Goal: Task Accomplishment & Management: Use online tool/utility

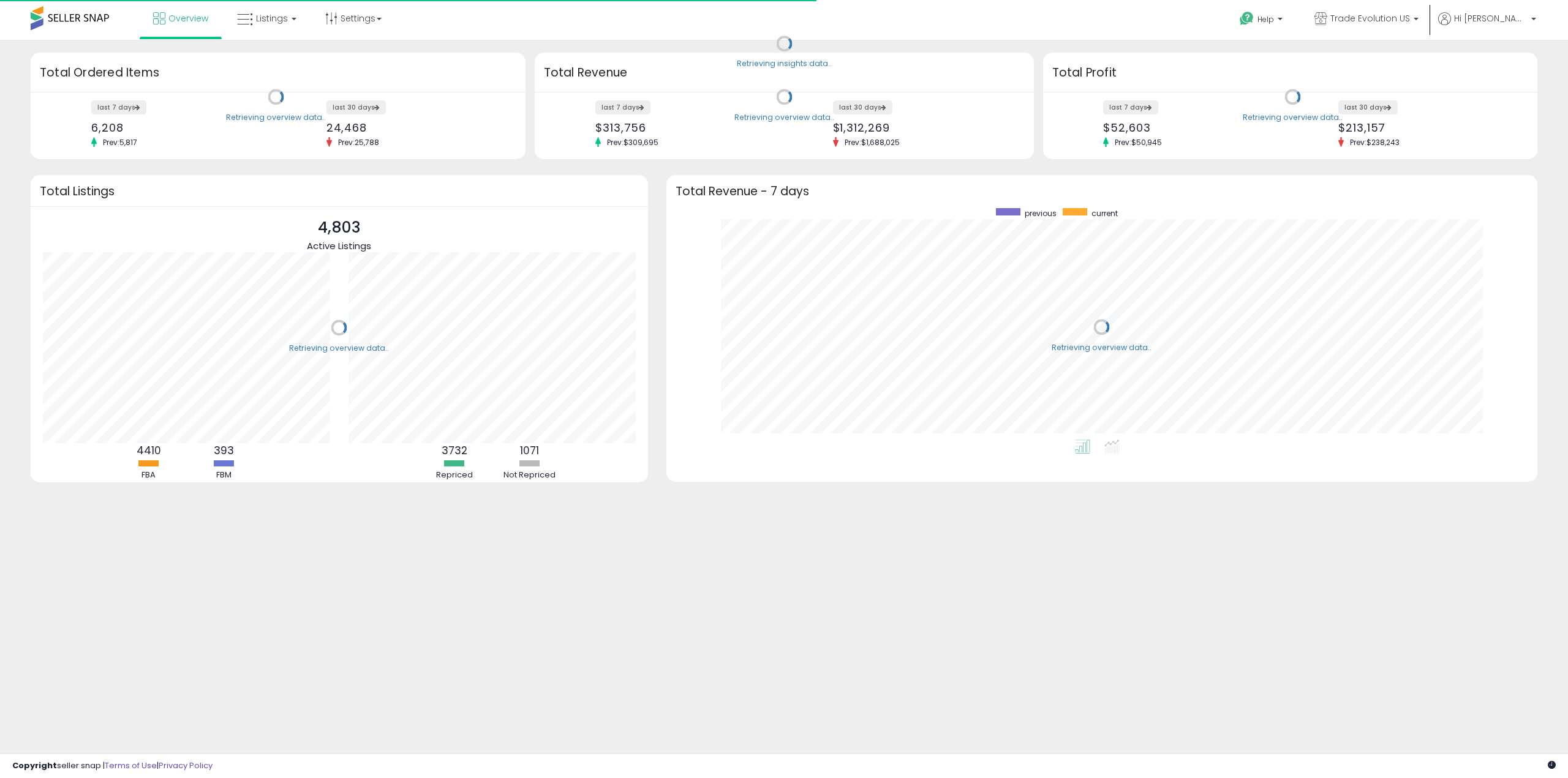
scroll to position [231, 846]
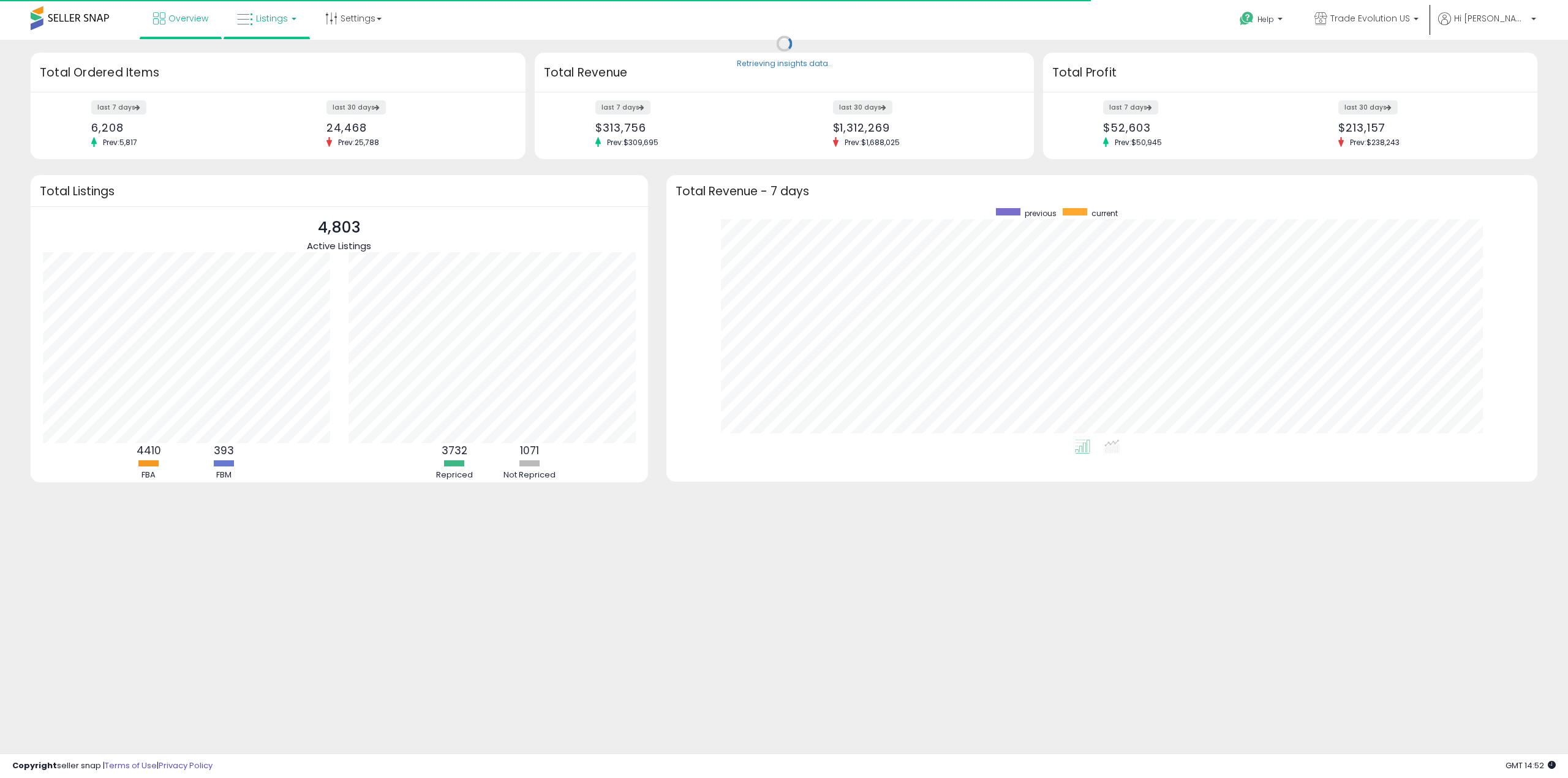
click at [273, 11] on link "Listings" at bounding box center [266, 18] width 78 height 36
click at [278, 64] on icon at bounding box center [276, 60] width 53 height 16
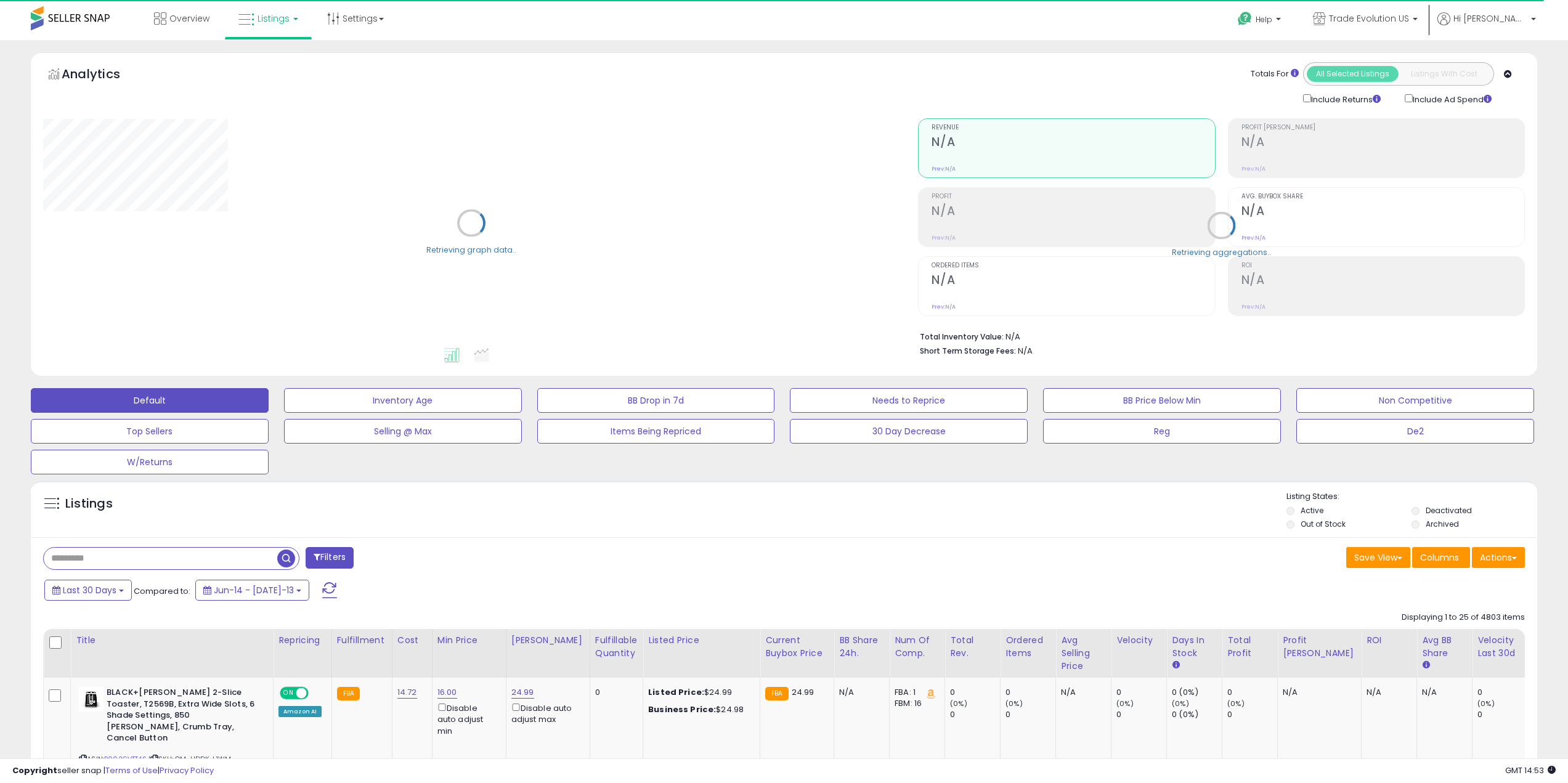
click at [185, 563] on input "text" at bounding box center [161, 559] width 234 height 21
type input "*******"
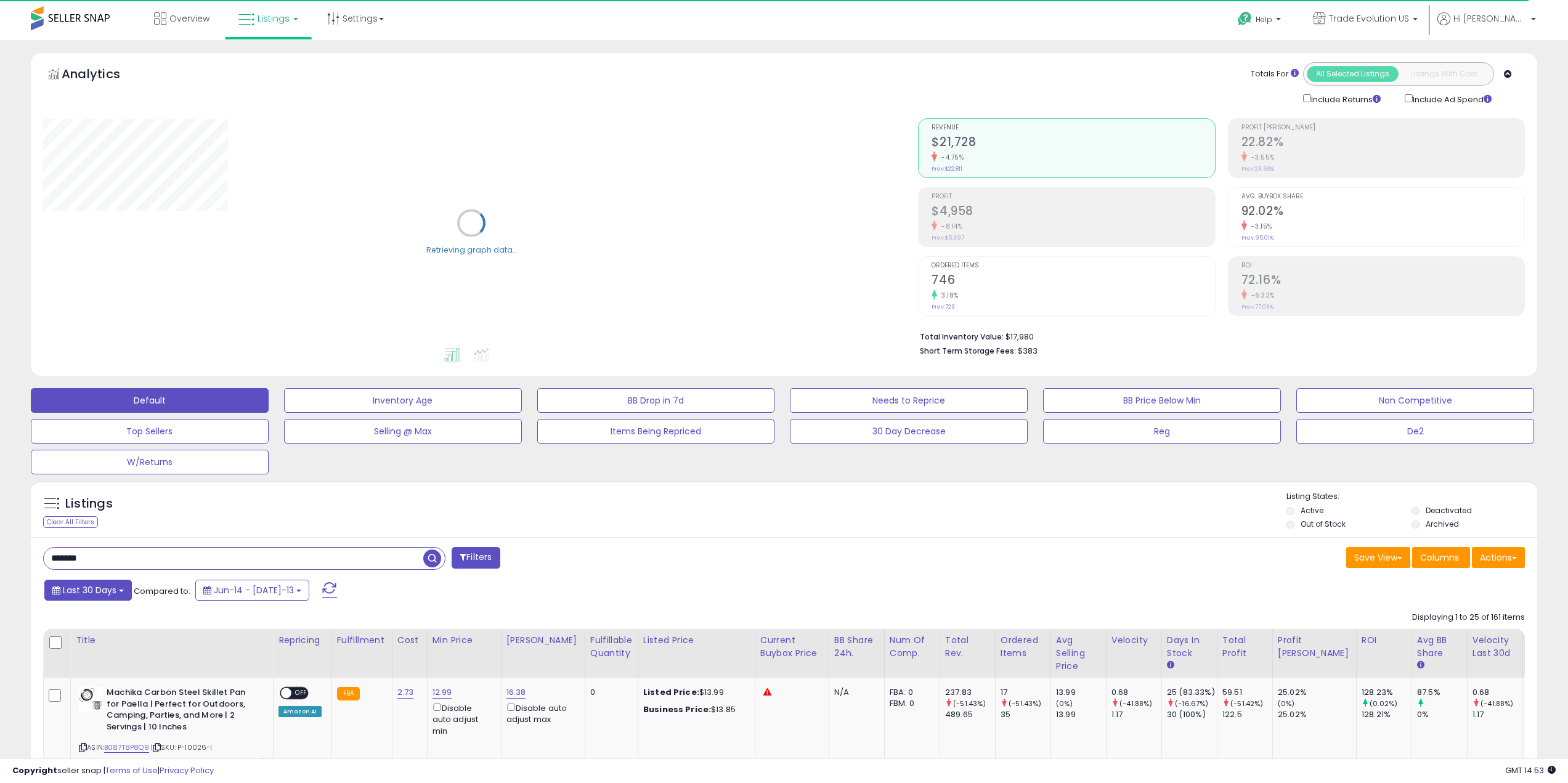
click at [84, 587] on span "Last 30 Days" at bounding box center [89, 590] width 53 height 12
click at [95, 656] on li "Custom Range" at bounding box center [99, 658] width 99 height 17
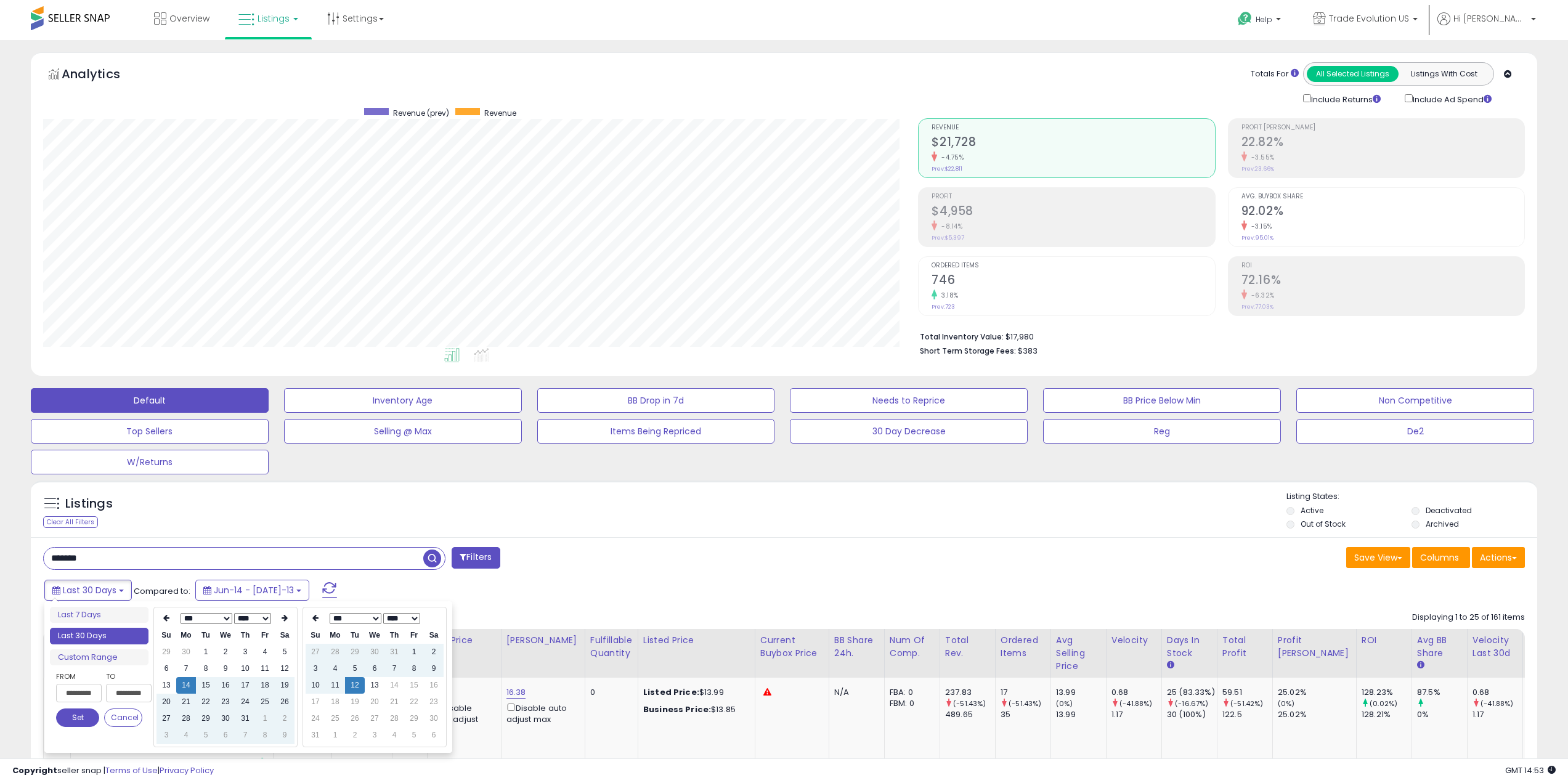
scroll to position [253, 875]
click at [280, 621] on th at bounding box center [285, 619] width 20 height 17
click at [261, 651] on td "1" at bounding box center [265, 652] width 20 height 17
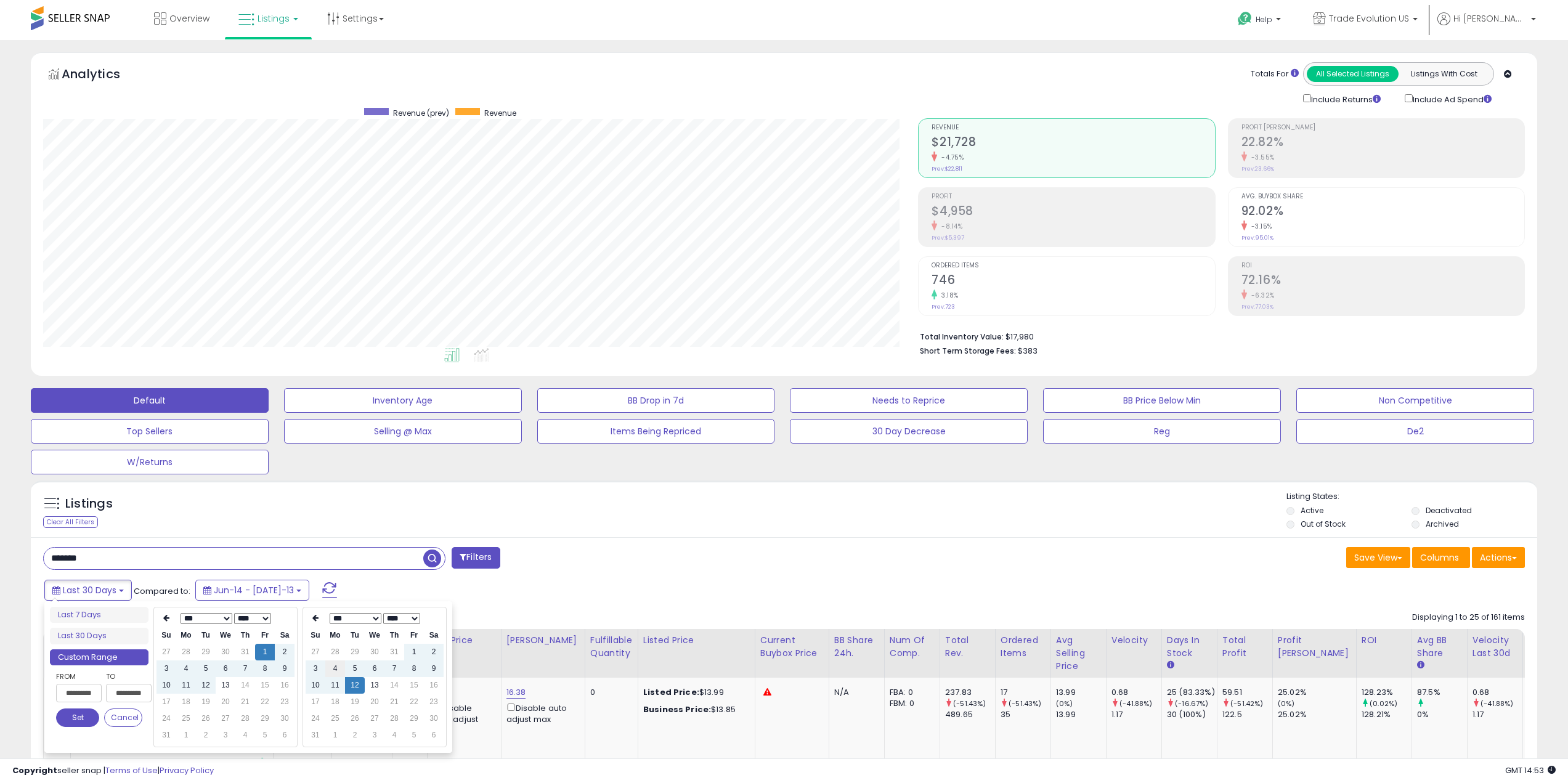
type input "**********"
click at [362, 686] on td "12" at bounding box center [355, 686] width 20 height 17
type input "**********"
click at [73, 717] on button "Set" at bounding box center [77, 718] width 43 height 19
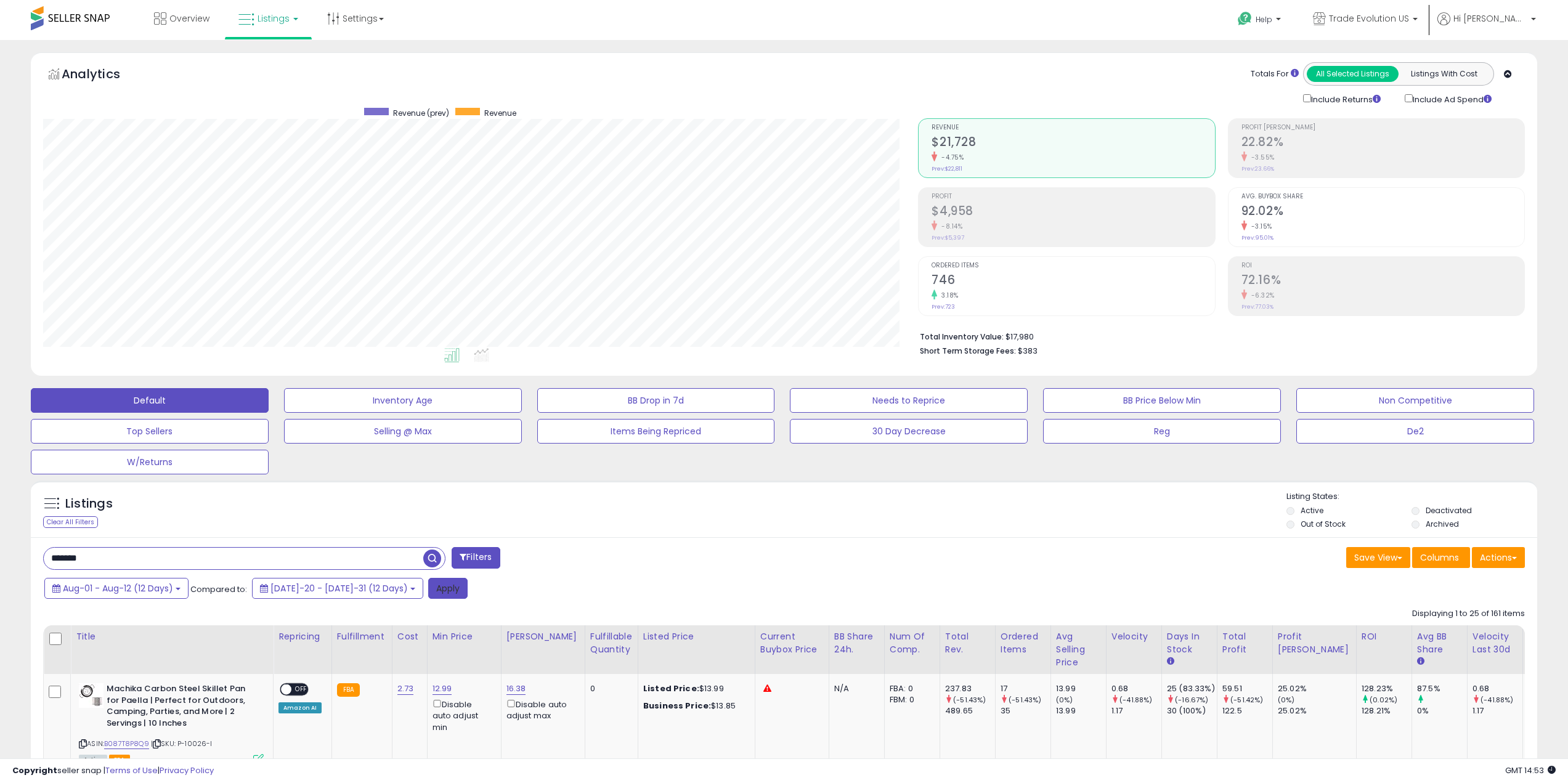
click at [428, 589] on button "Apply" at bounding box center [448, 588] width 39 height 21
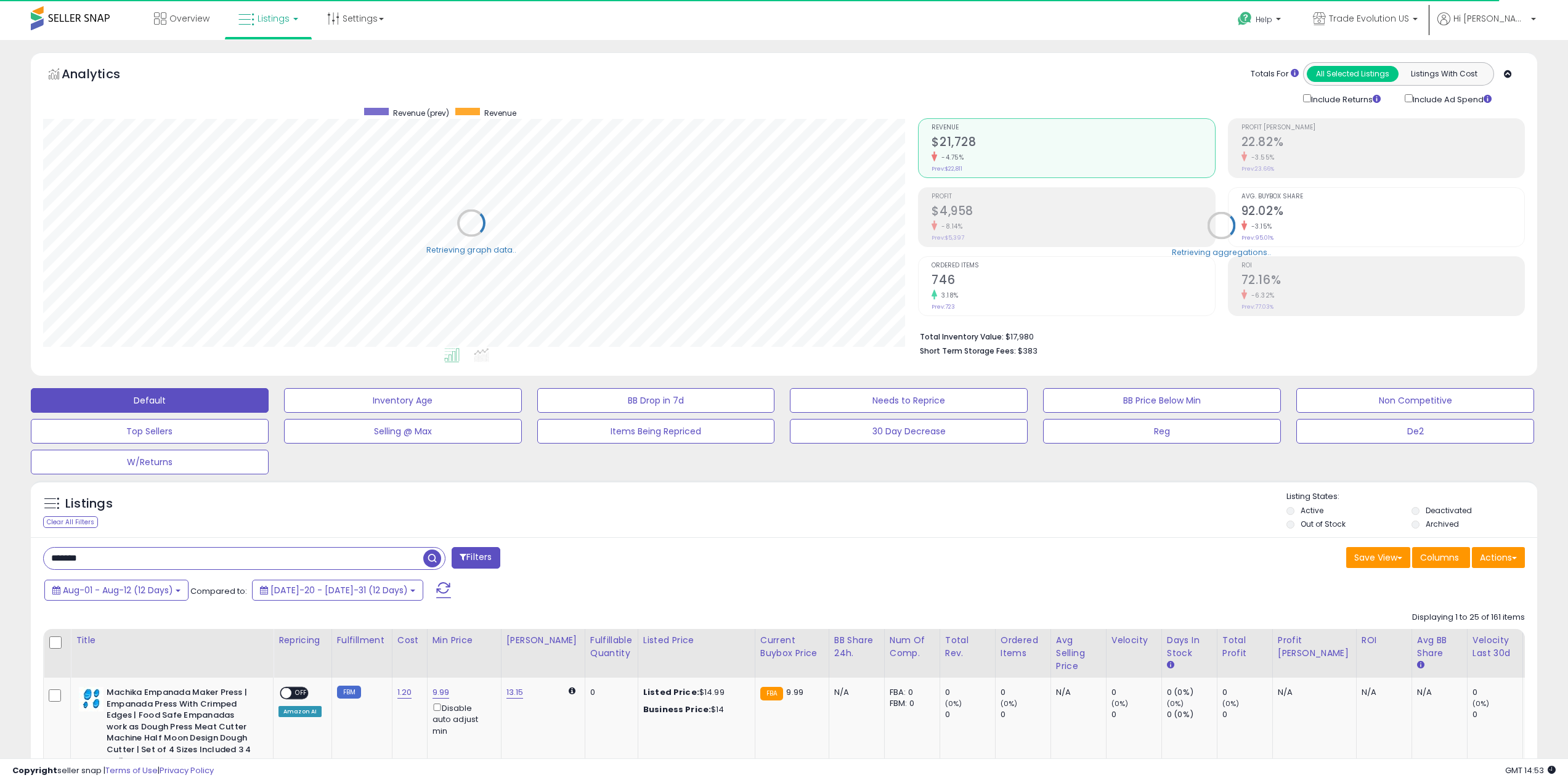
scroll to position [616037, 615152]
click at [305, 589] on span "Jul-20 - Jul-31 (12 Days)" at bounding box center [339, 590] width 137 height 12
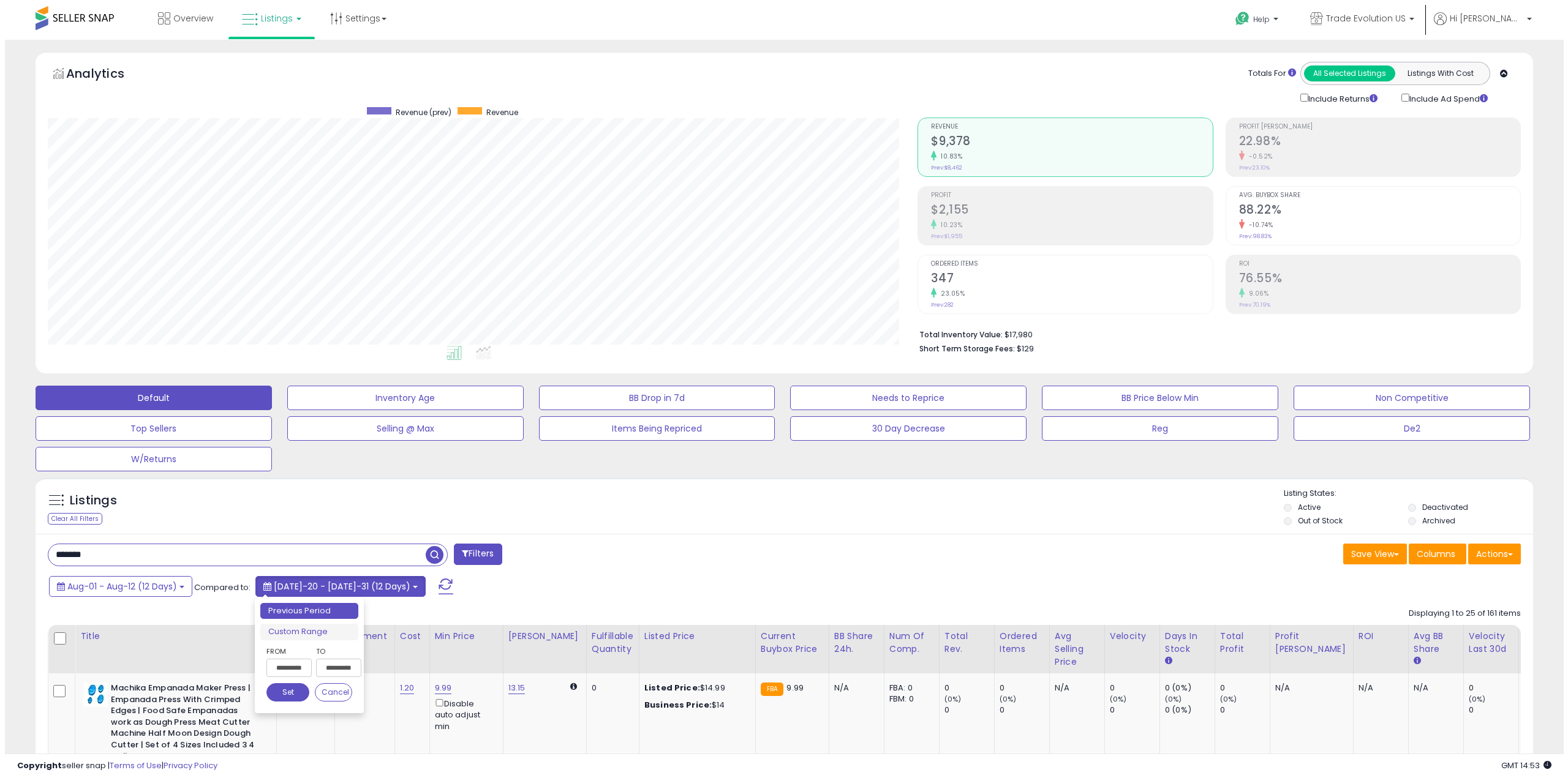
scroll to position [251, 870]
click at [287, 668] on input "**********" at bounding box center [284, 668] width 45 height 19
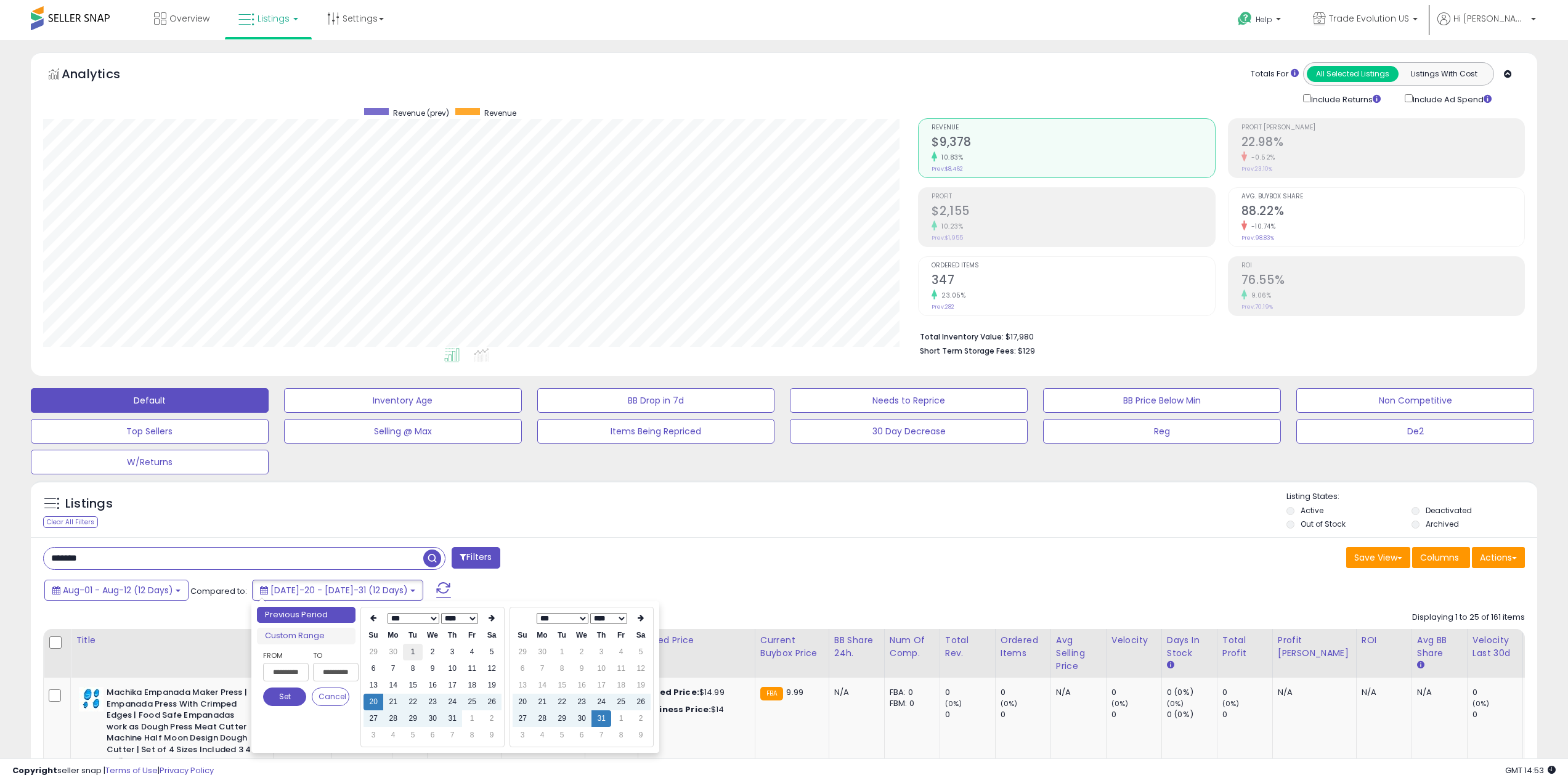
click at [411, 654] on td "1" at bounding box center [413, 652] width 20 height 17
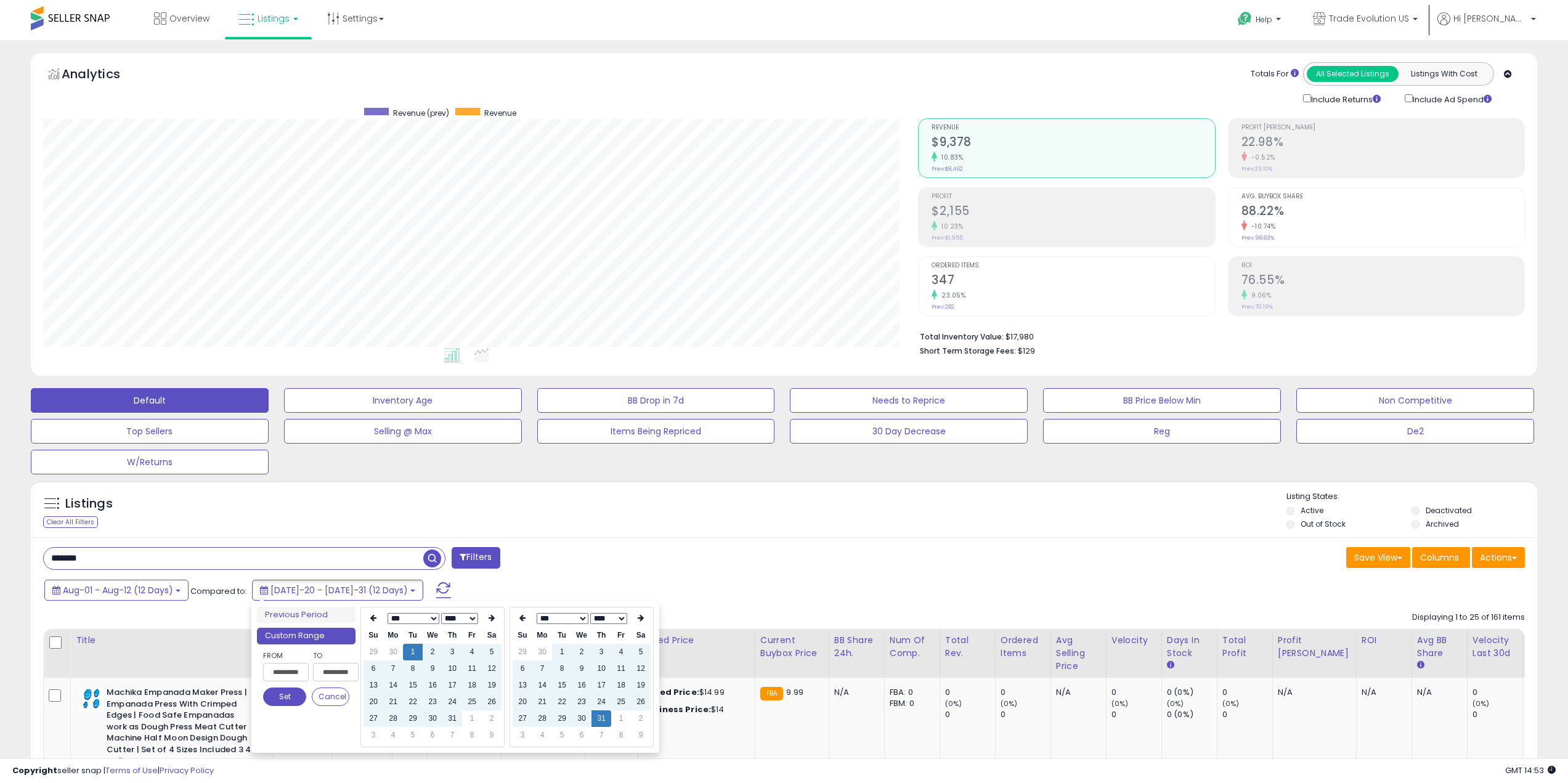
type input "**********"
click at [638, 621] on icon at bounding box center [641, 617] width 6 height 7
click at [528, 622] on th at bounding box center [522, 619] width 20 height 17
click at [648, 614] on th at bounding box center [641, 619] width 20 height 17
click at [557, 686] on td "12" at bounding box center [562, 686] width 20 height 17
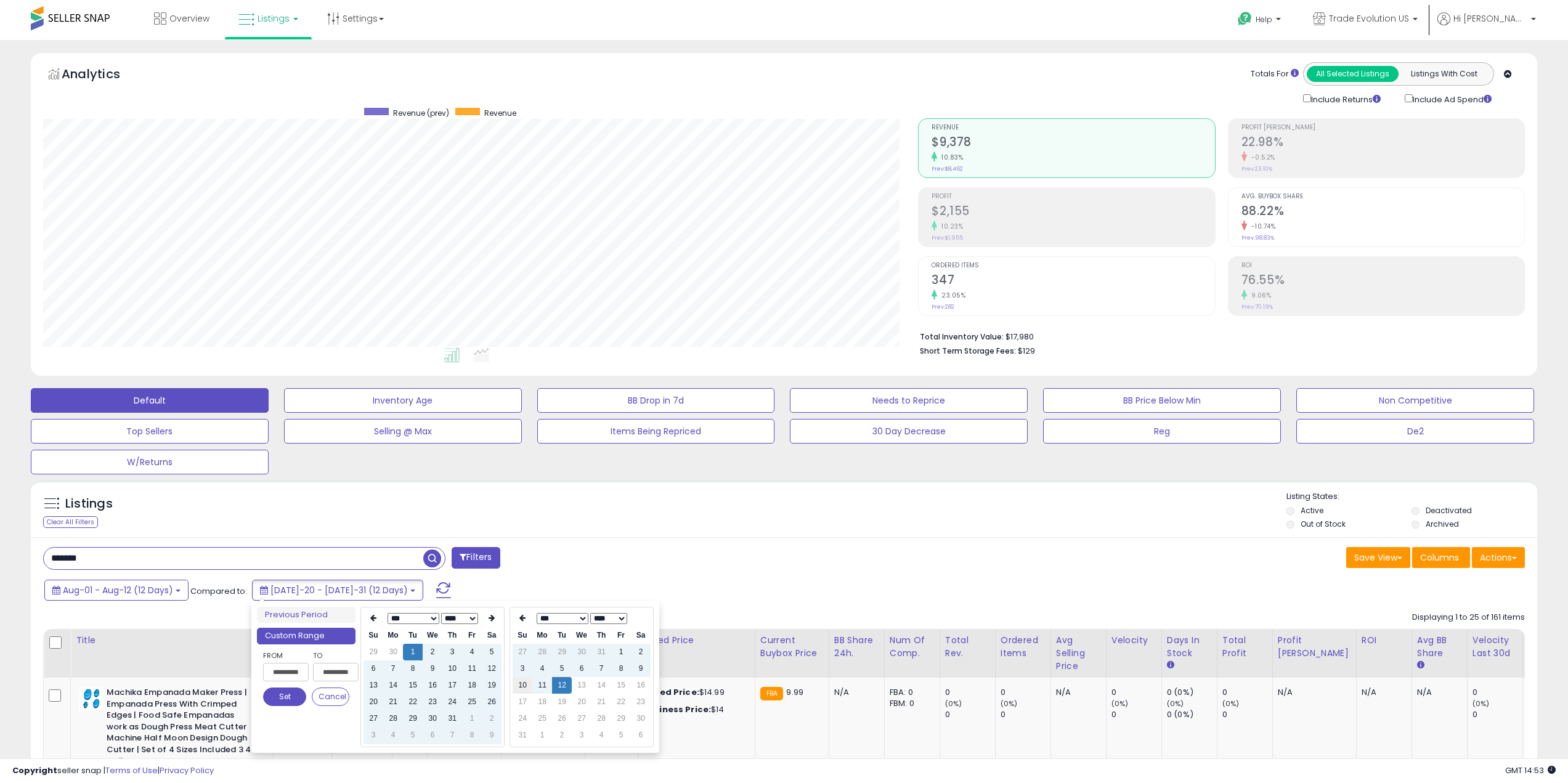
type input "**********"
click at [285, 702] on button "Set" at bounding box center [284, 697] width 43 height 19
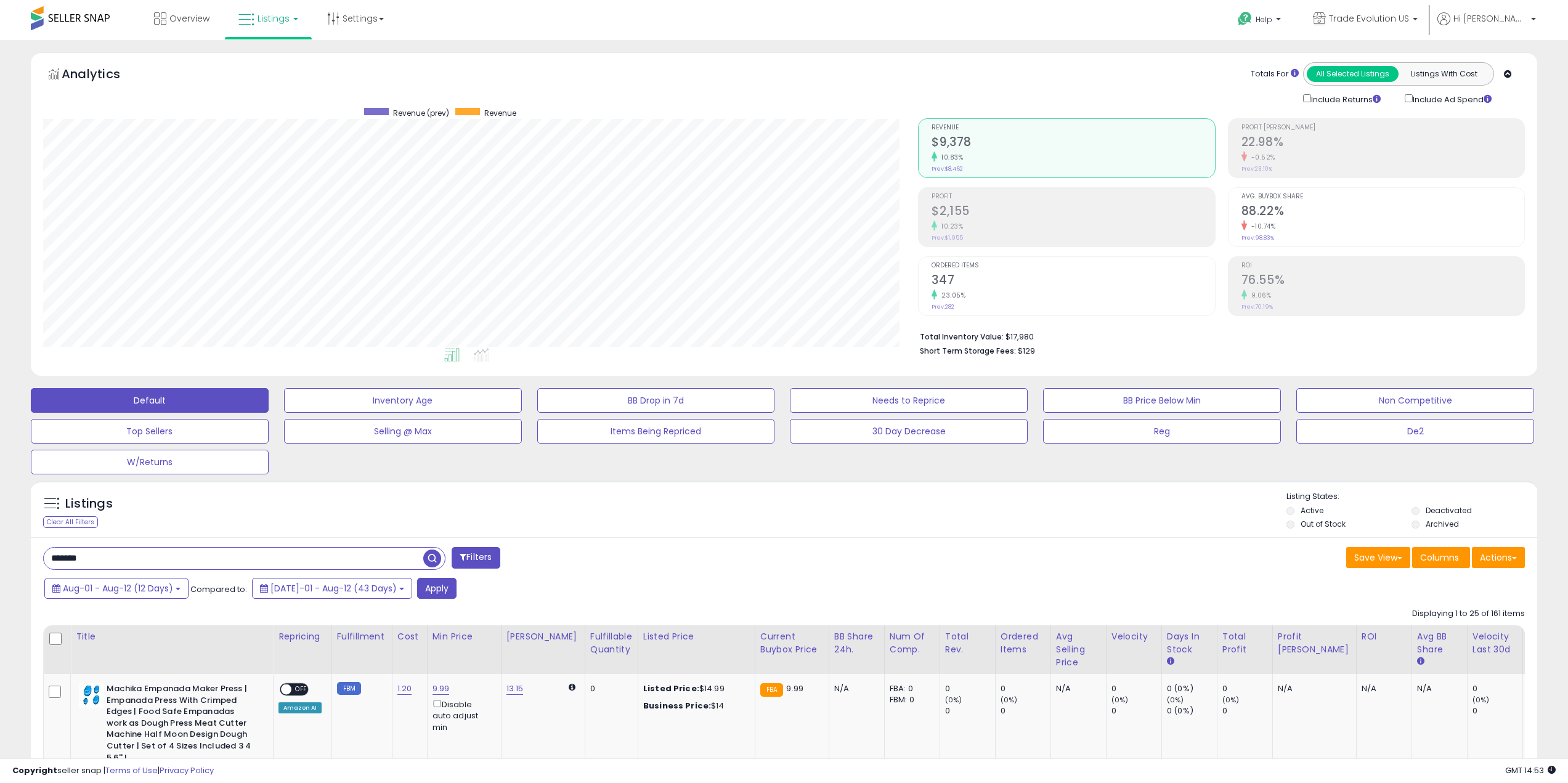
click at [430, 599] on div "Aug-01 - Aug-12 (12 Days) Compared to: Jul-01 - Aug-12 (43 Days) Apply" at bounding box center [597, 590] width 1112 height 24
click at [430, 594] on button "Apply" at bounding box center [436, 588] width 39 height 21
click at [1310, 102] on div "Include Returns" at bounding box center [1344, 99] width 101 height 14
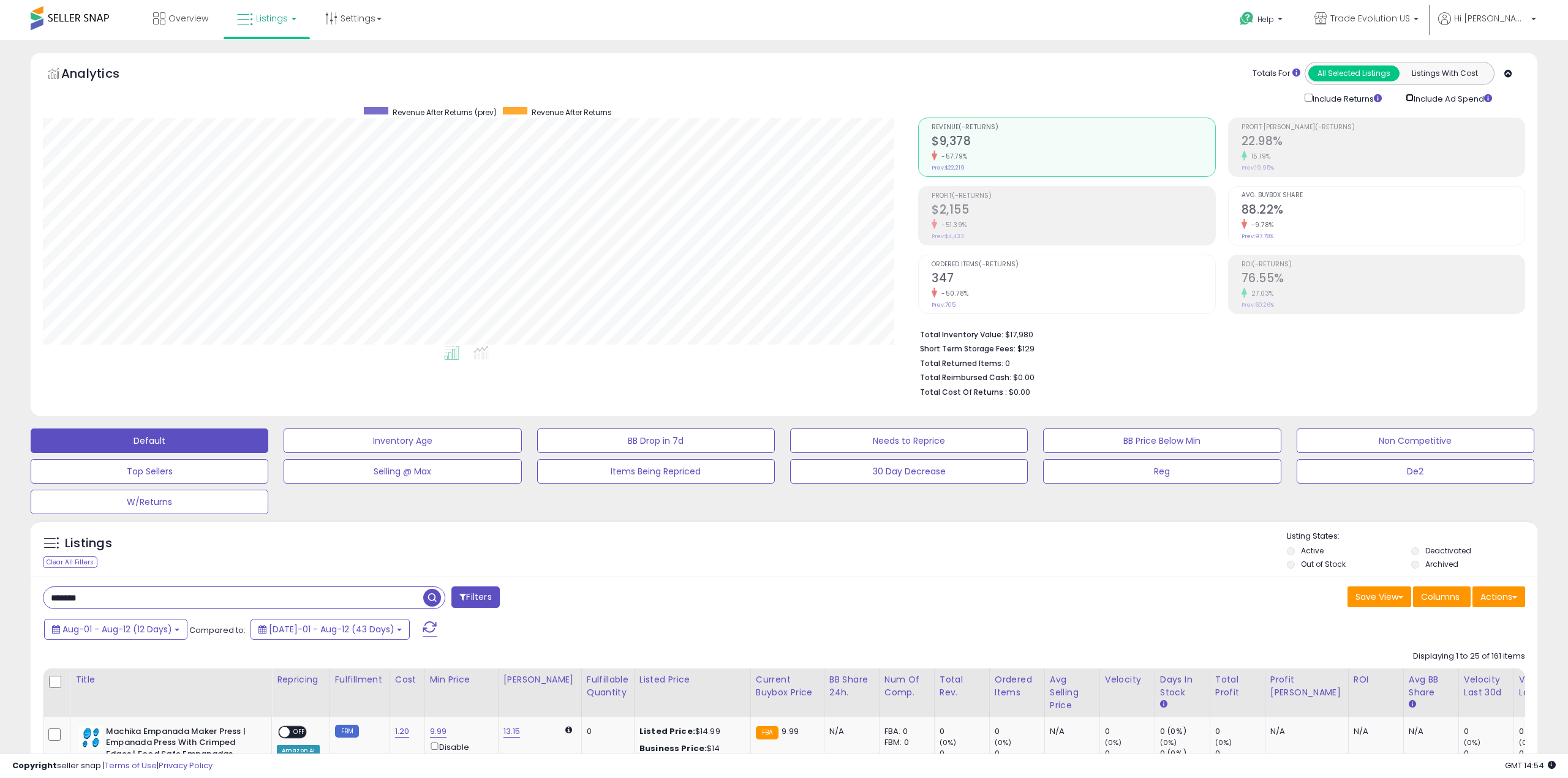
scroll to position [612103, 611509]
click at [1304, 97] on div "Include Returns" at bounding box center [1337, 98] width 101 height 14
